Goal: Navigation & Orientation: Find specific page/section

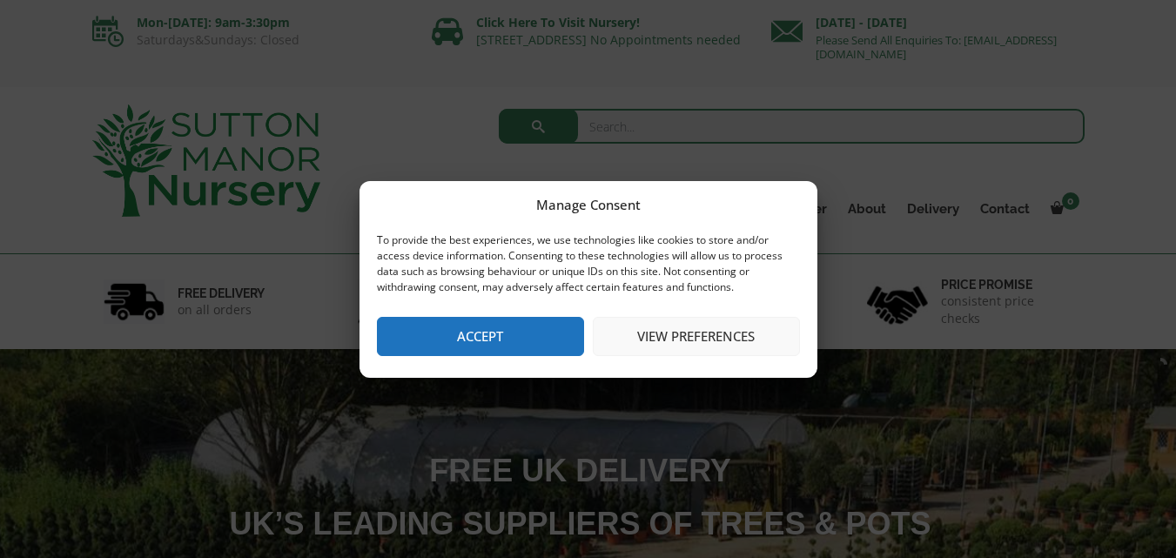
click at [504, 334] on button "Accept" at bounding box center [480, 336] width 207 height 39
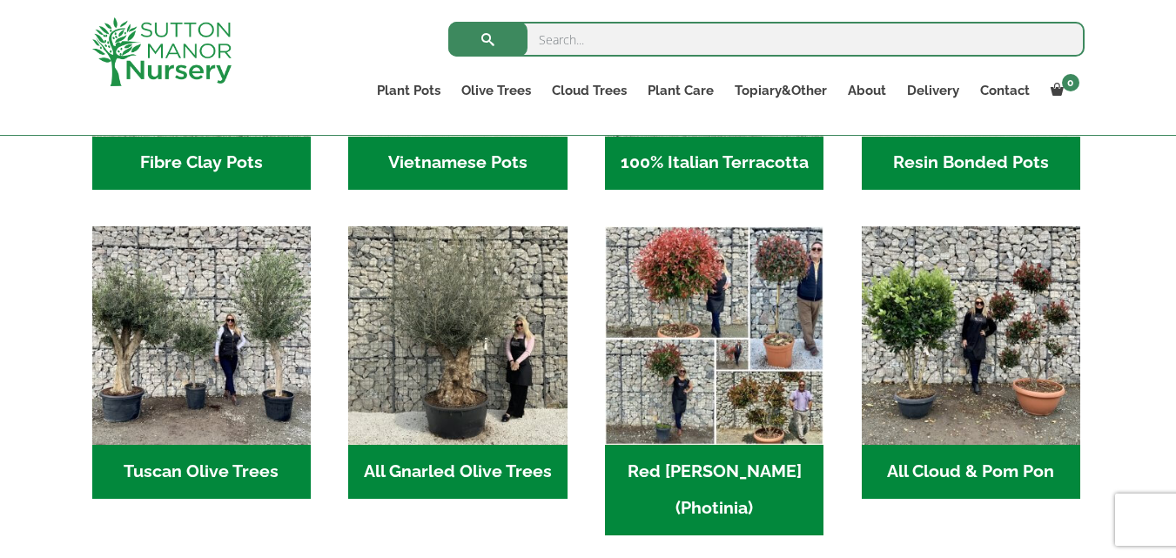
scroll to position [870, 0]
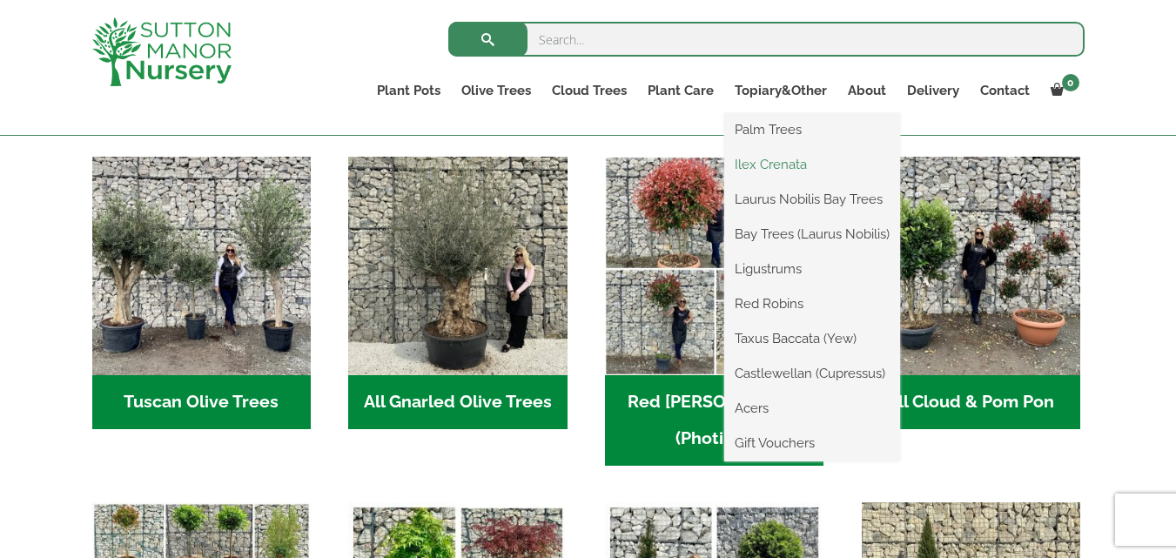
click at [789, 159] on link "Ilex Crenata" at bounding box center [812, 164] width 176 height 26
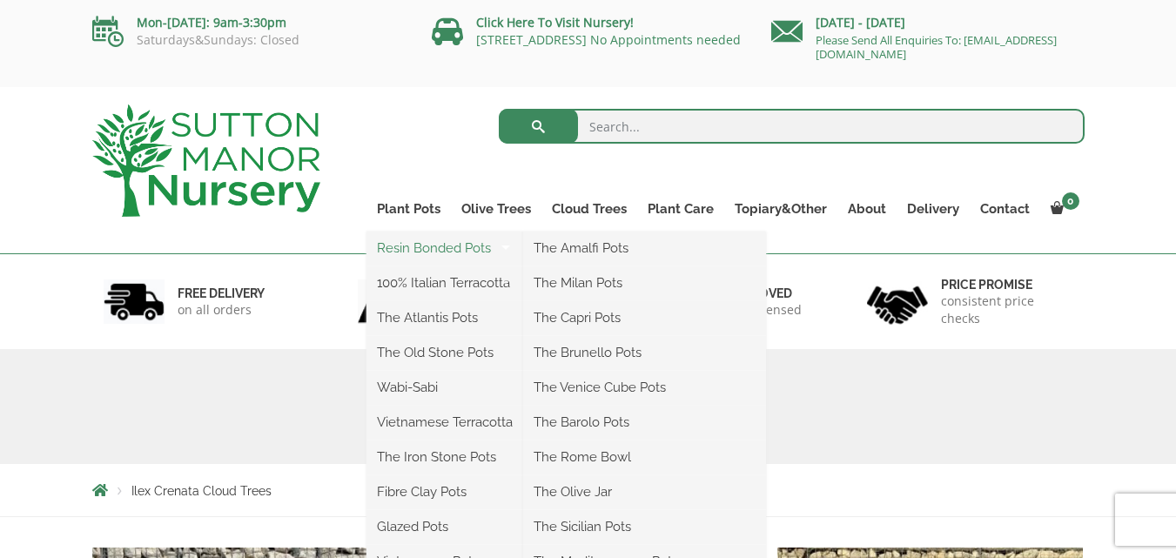
click at [399, 242] on link "Resin Bonded Pots" at bounding box center [444, 248] width 157 height 26
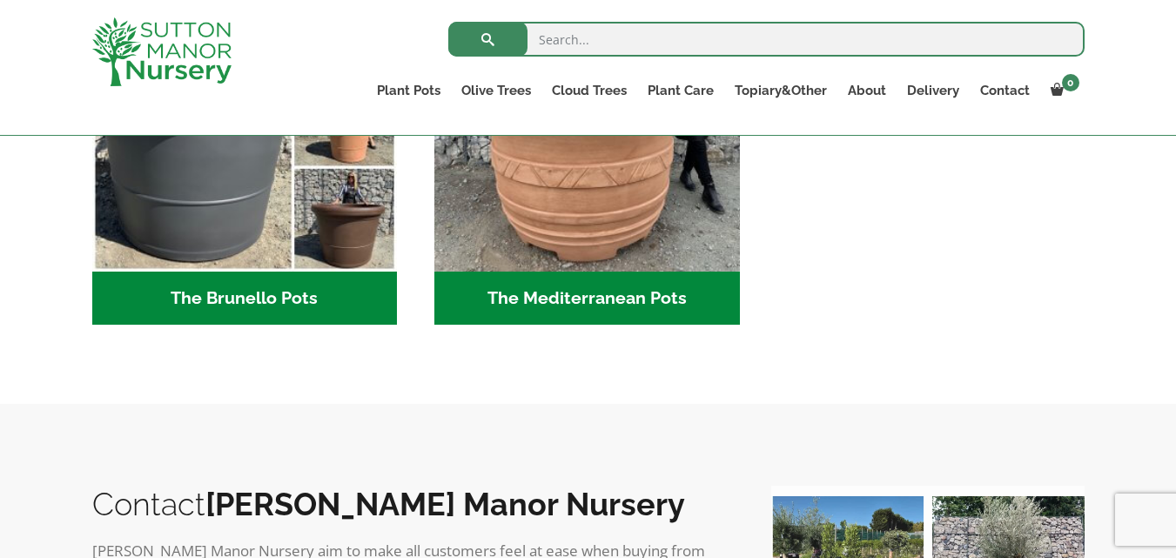
scroll to position [2645, 0]
